Goal: Task Accomplishment & Management: Complete application form

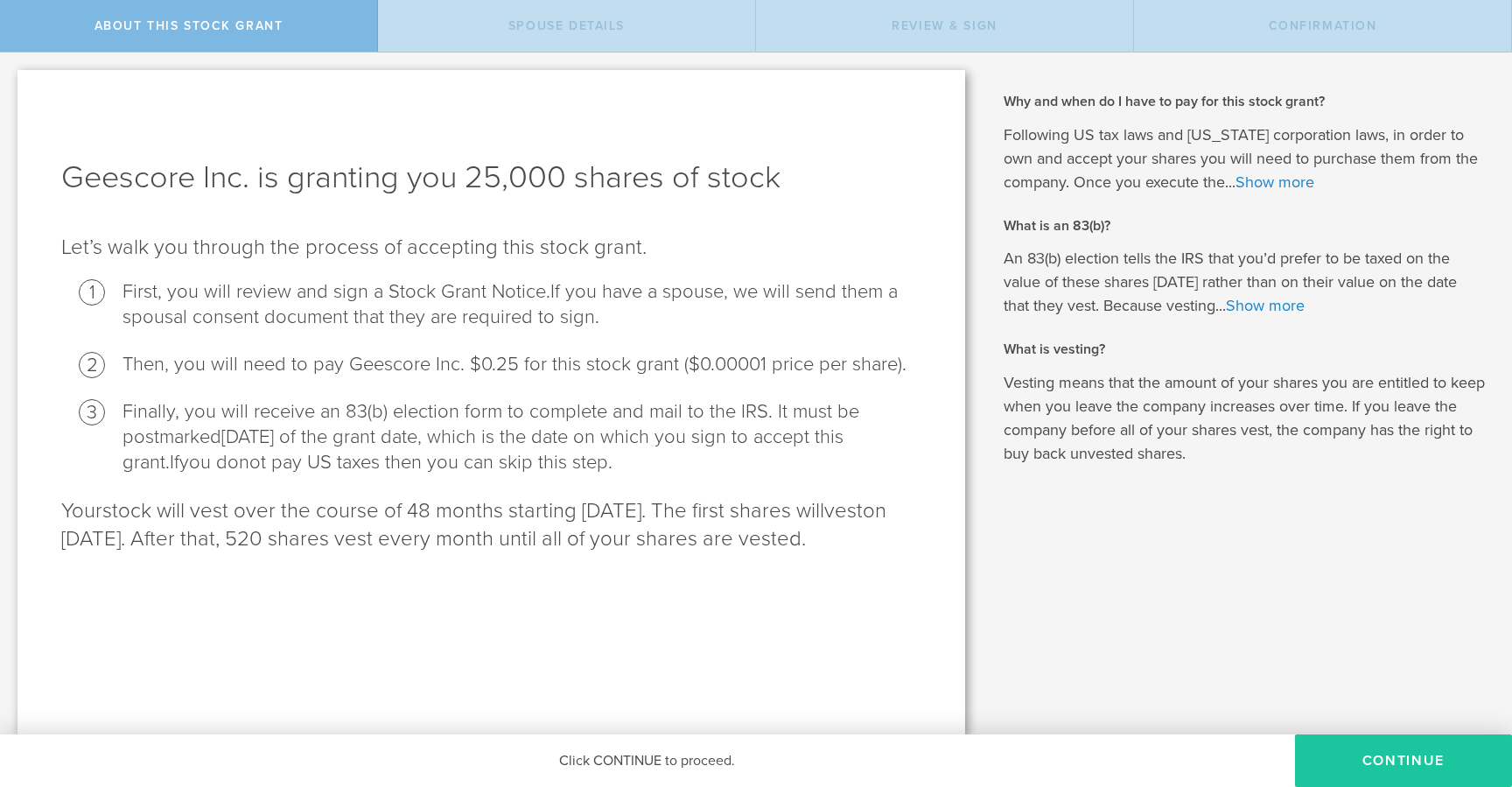
click at [1340, 760] on button "CONTINUE" at bounding box center [1404, 760] width 217 height 53
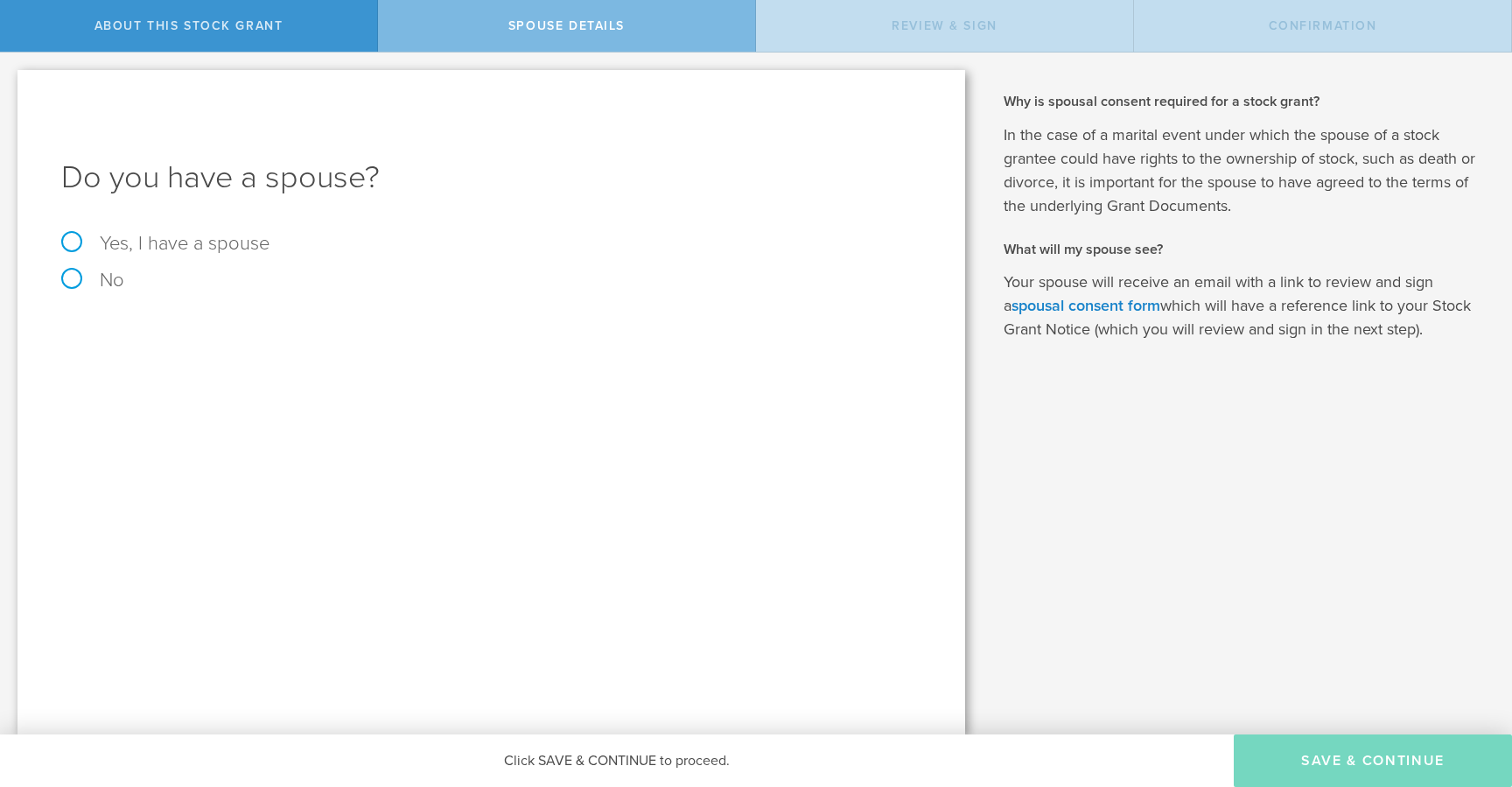
click at [225, 243] on label "Yes, I have a spouse" at bounding box center [491, 243] width 860 height 19
click at [11, 80] on input "Yes, I have a spouse" at bounding box center [5, 66] width 11 height 28
radio input "true"
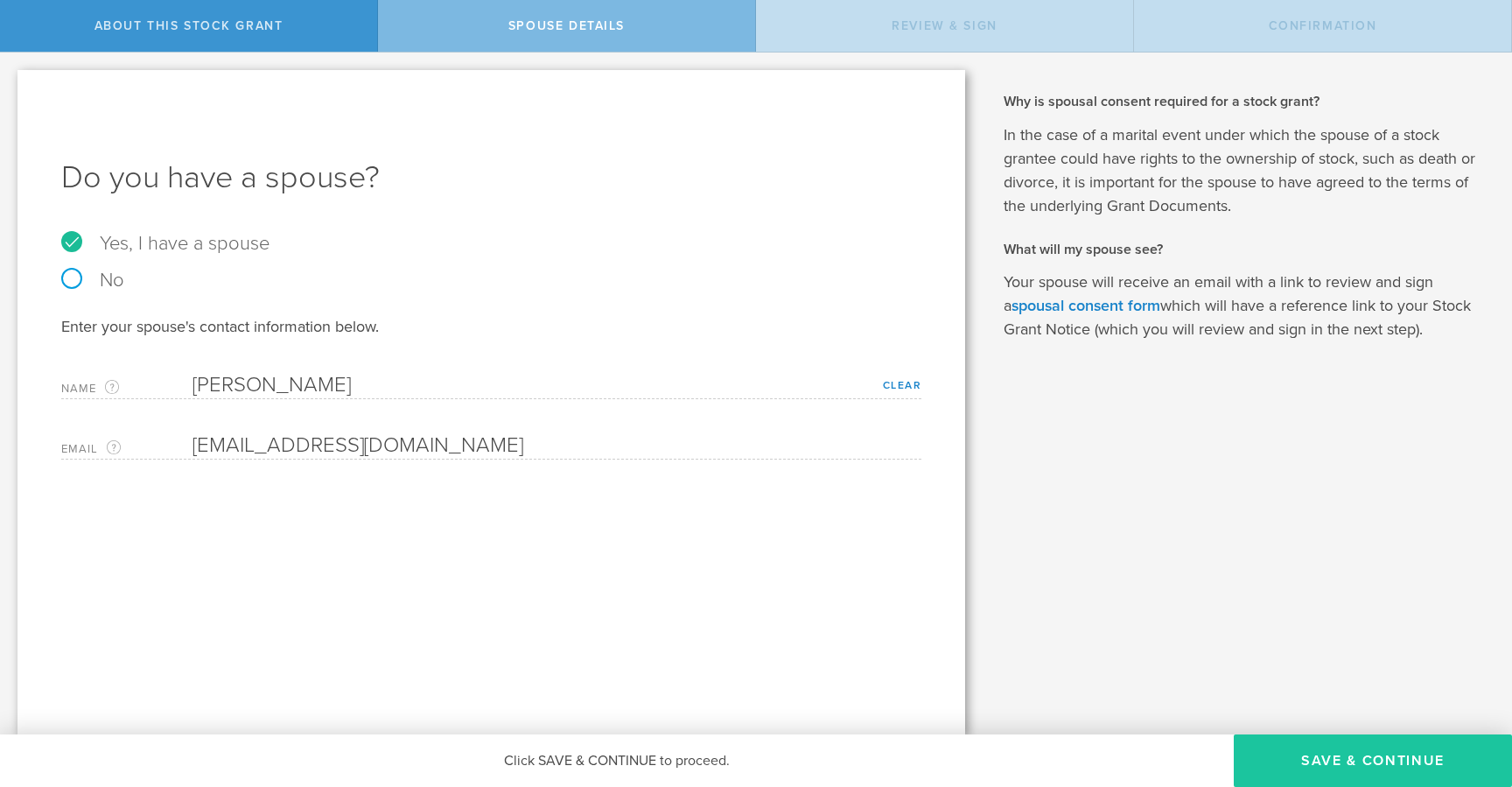
click at [1341, 762] on button "Save & Continue" at bounding box center [1373, 760] width 279 height 53
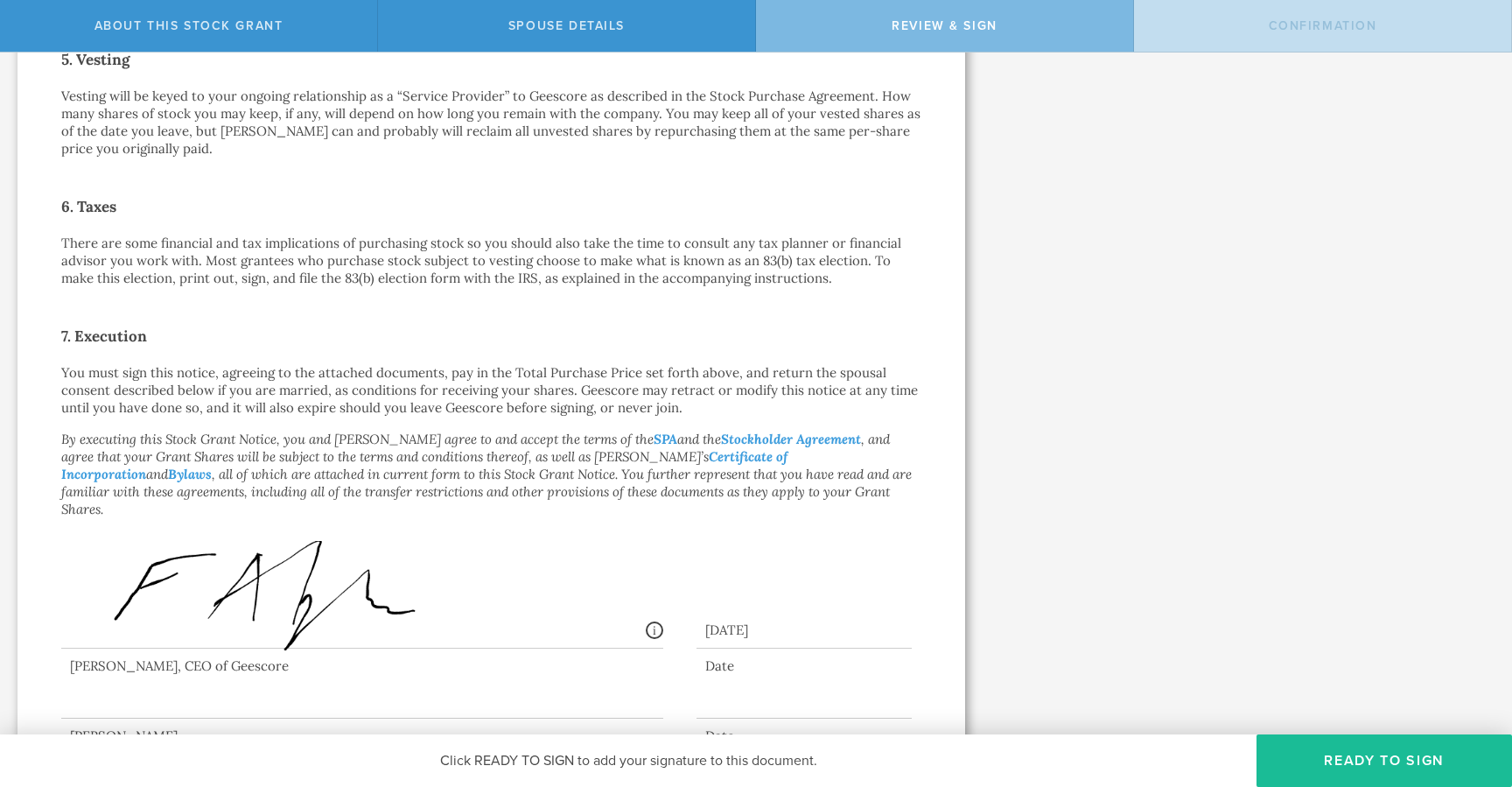
scroll to position [1133, 0]
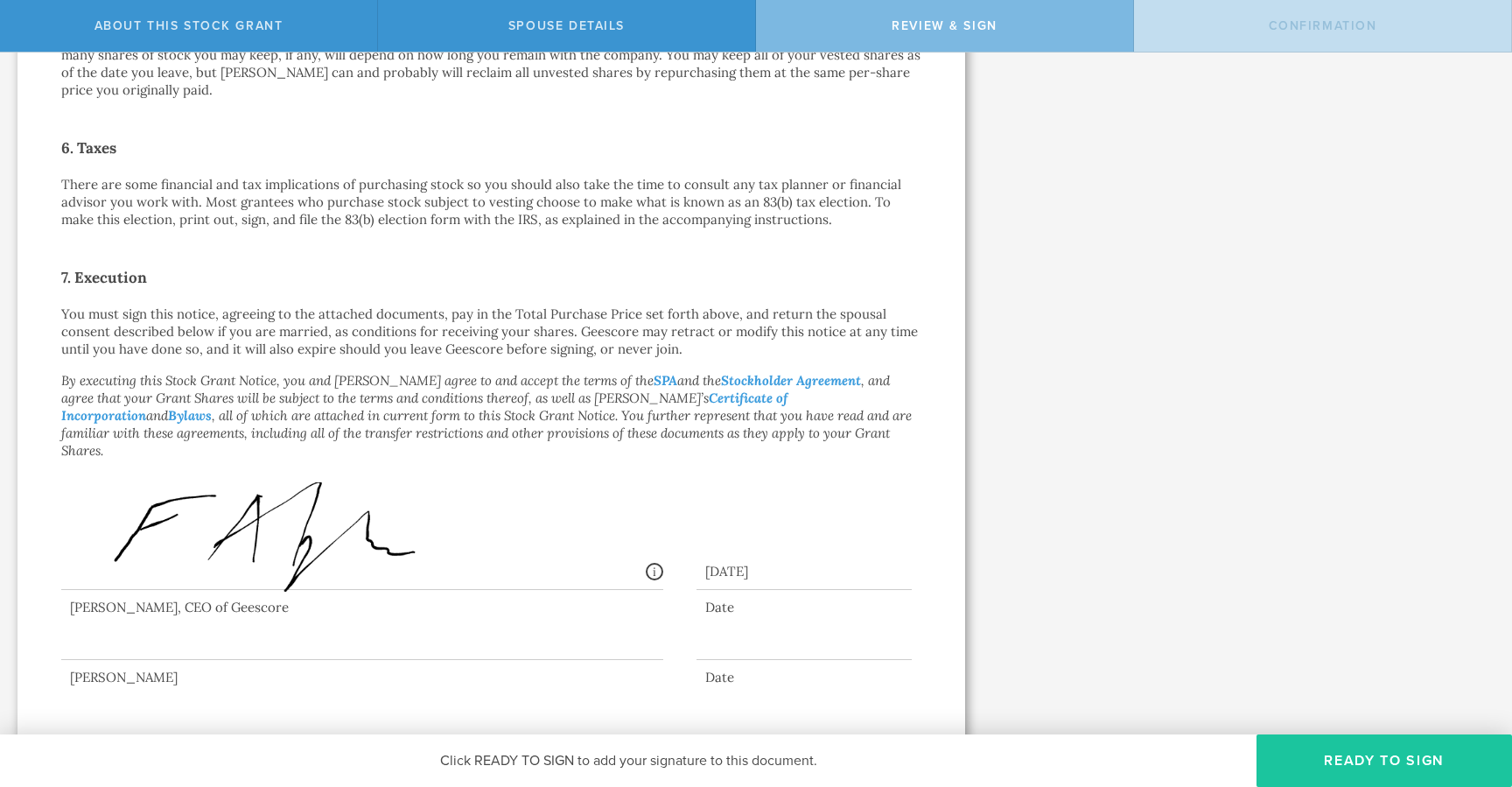
click at [1349, 761] on button "Ready to Sign" at bounding box center [1385, 760] width 256 height 53
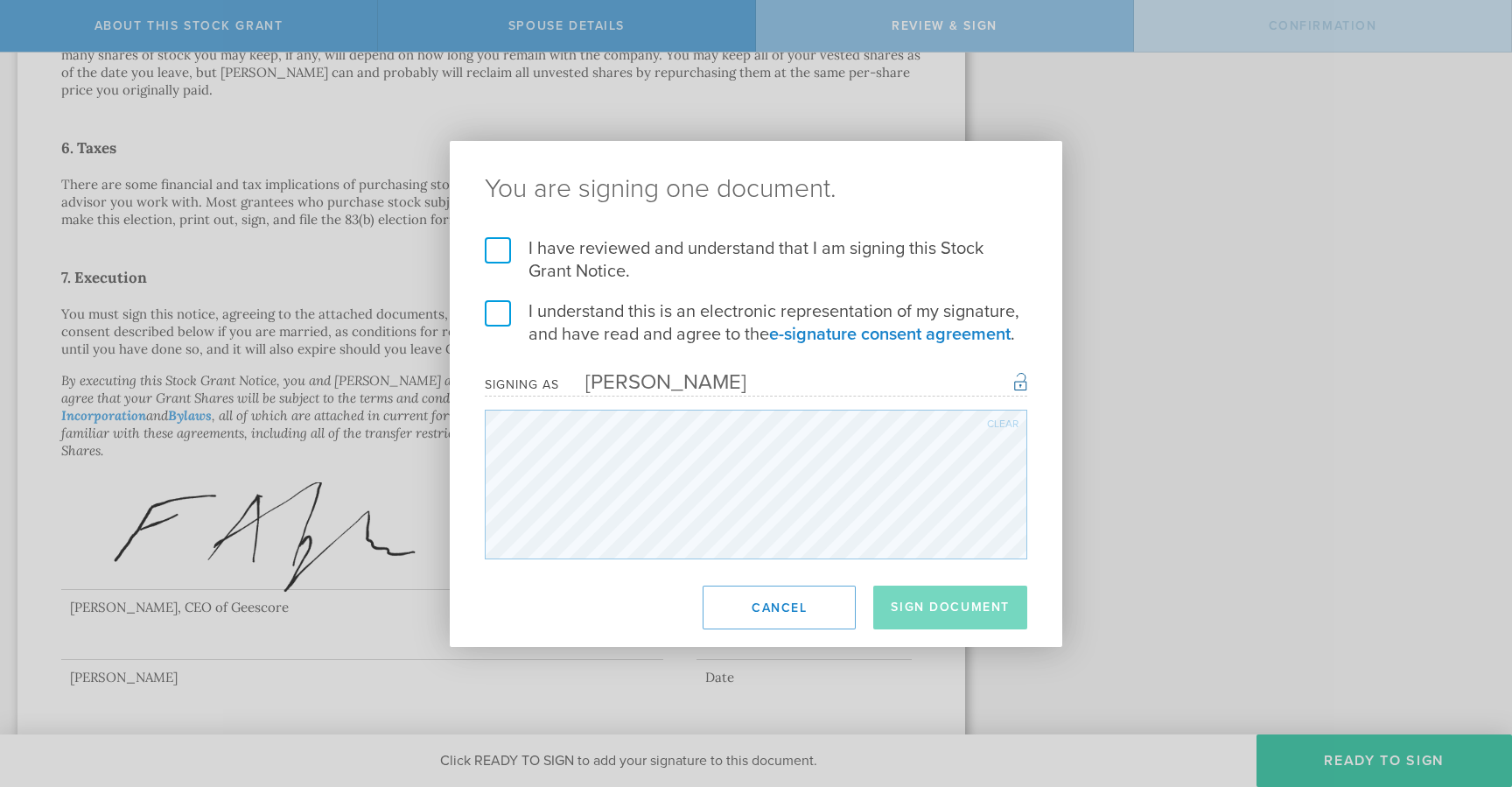
click at [503, 256] on label "I have reviewed and understand that I am signing this Stock Grant Notice." at bounding box center [756, 260] width 543 height 46
click at [0, 0] on input "I have reviewed and understand that I am signing this Stock Grant Notice." at bounding box center [0, 0] width 0 height 0
click at [501, 303] on label "I understand this is an electronic representation of my signature, and have rea…" at bounding box center [756, 324] width 543 height 46
click at [0, 0] on input "I understand this is an electronic representation of my signature, and have rea…" at bounding box center [0, 0] width 0 height 0
click at [937, 610] on button "Sign Document" at bounding box center [949, 607] width 154 height 44
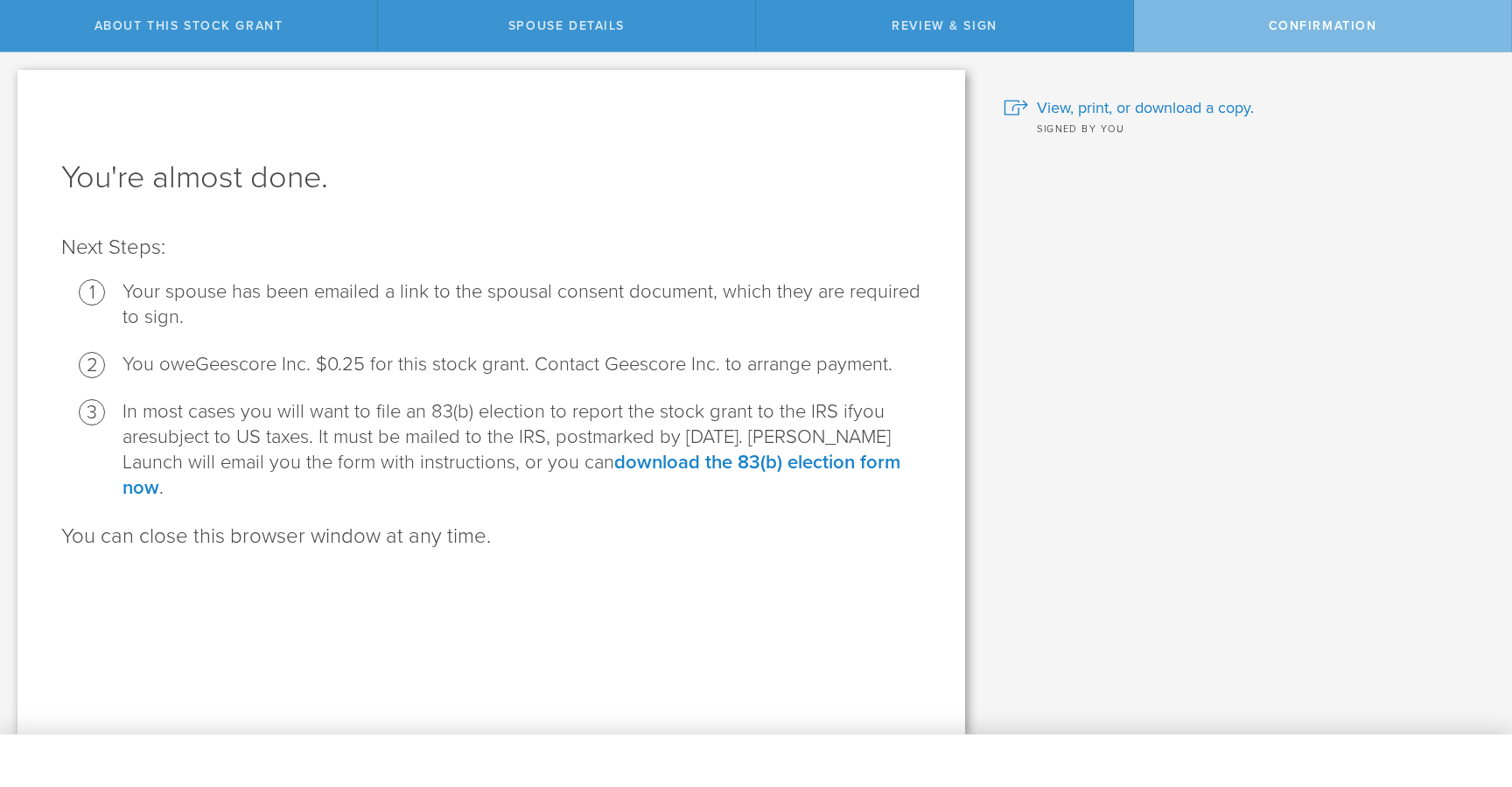
scroll to position [0, 0]
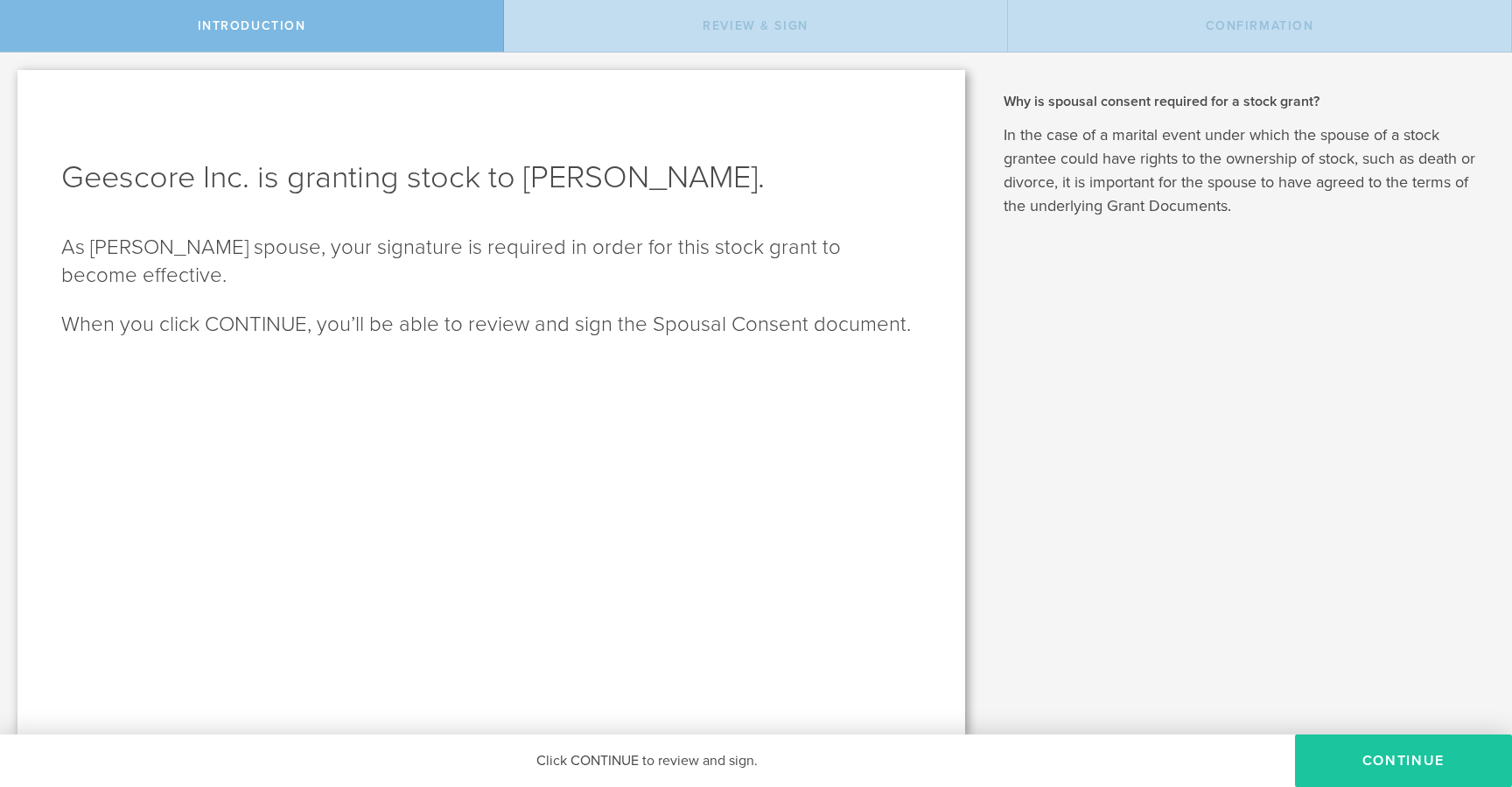
click at [1431, 762] on button "CONTINUE" at bounding box center [1404, 760] width 217 height 53
